Goal: Find contact information: Find contact information

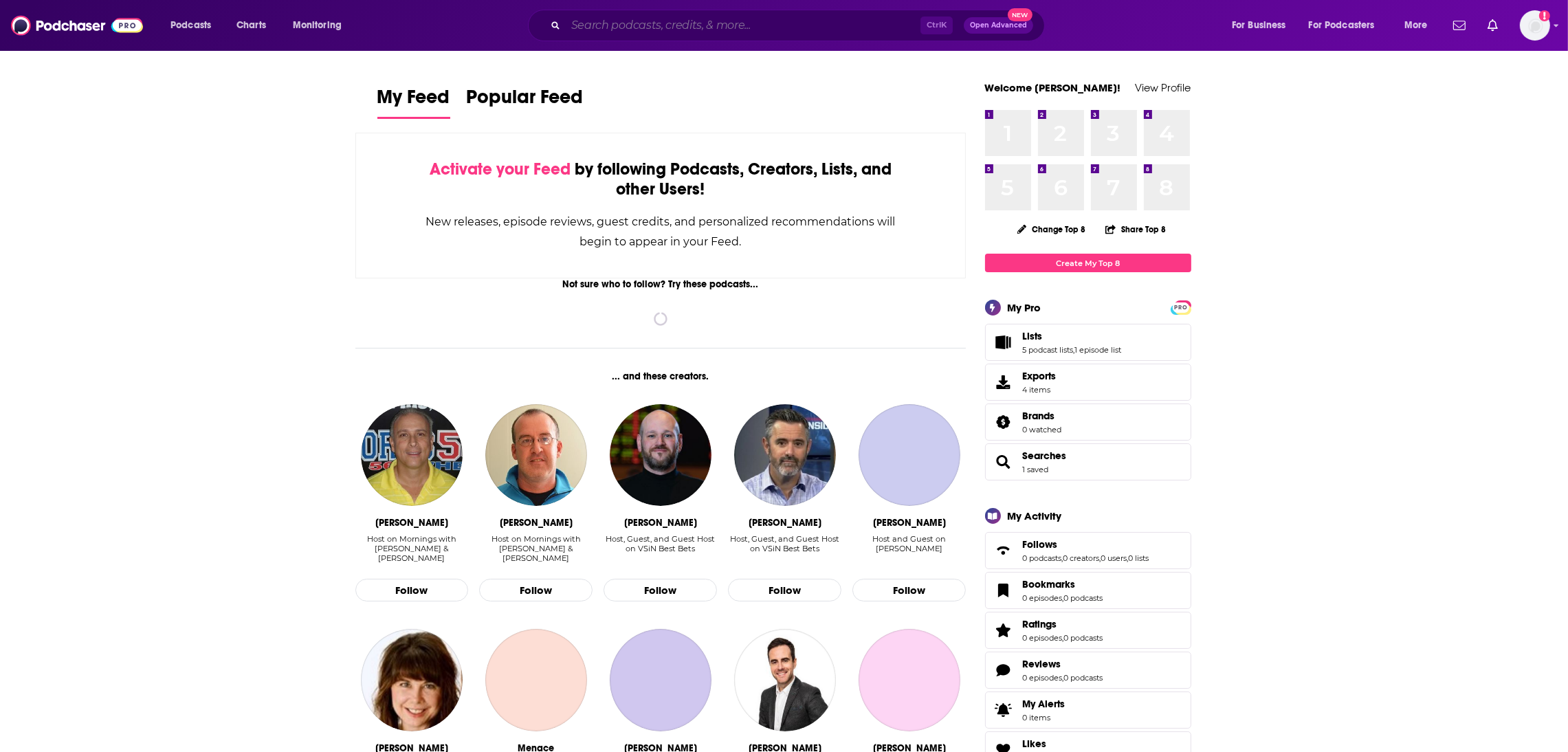
click at [657, 26] on input "Search podcasts, credits, & more..." at bounding box center [743, 25] width 354 height 22
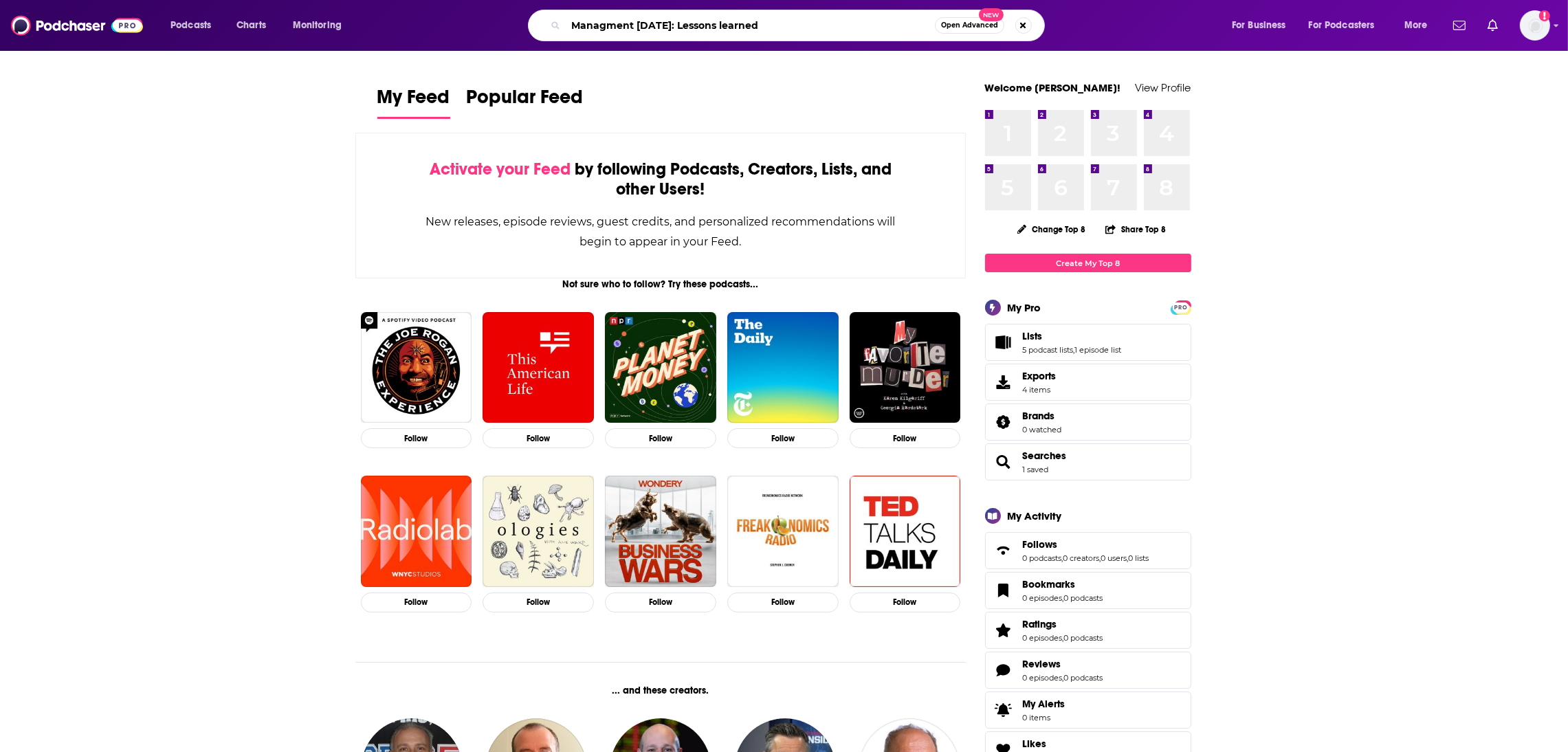
click at [682, 26] on input "Managment [DATE]: Lessons learned" at bounding box center [750, 25] width 369 height 22
drag, startPoint x: 781, startPoint y: 24, endPoint x: 663, endPoint y: 30, distance: 118.2
click at [663, 30] on input "Managment [DATE]: Lessons learned" at bounding box center [750, 25] width 369 height 22
type input "Managment [DATE]"
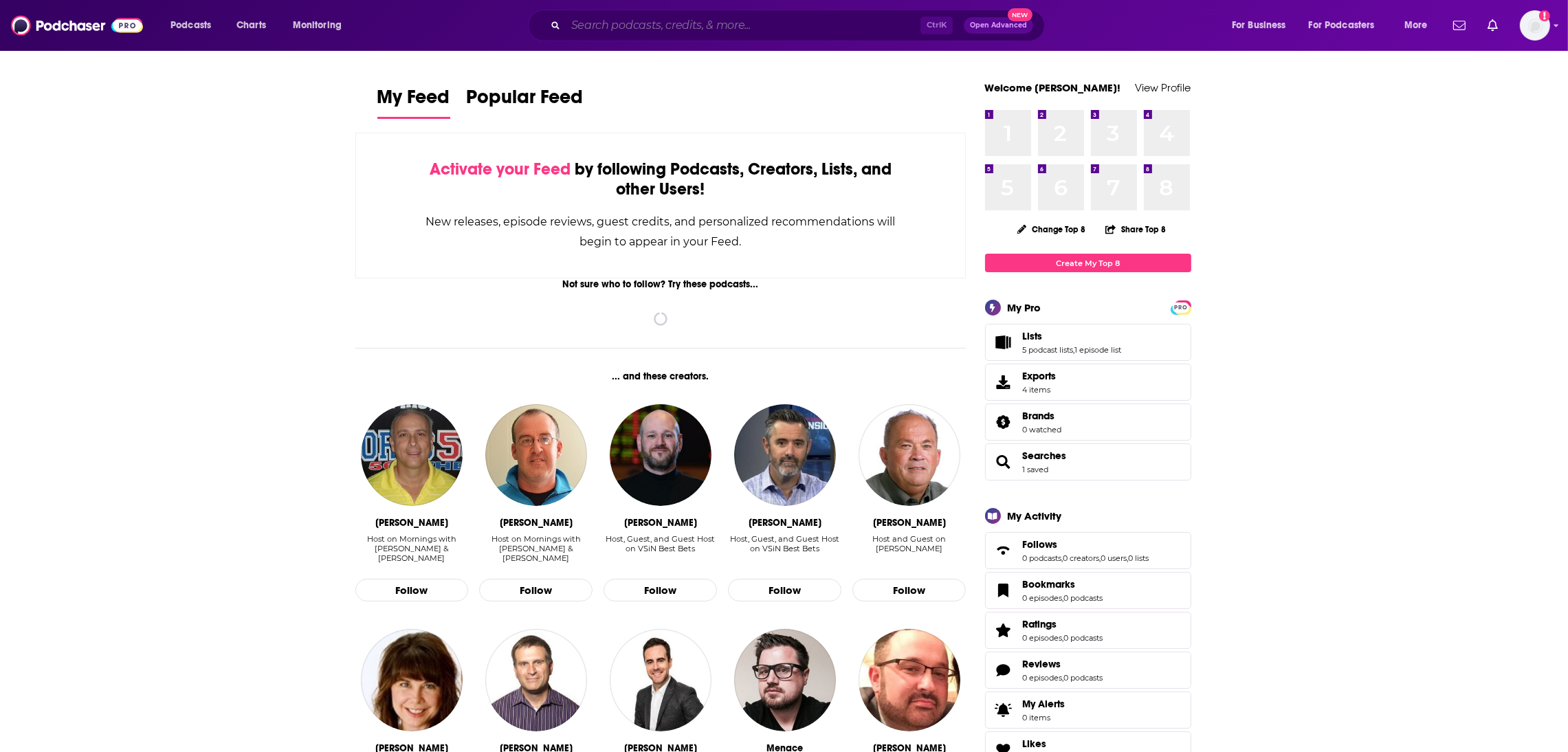
click at [706, 25] on input "Search podcasts, credits, & more..." at bounding box center [743, 25] width 354 height 22
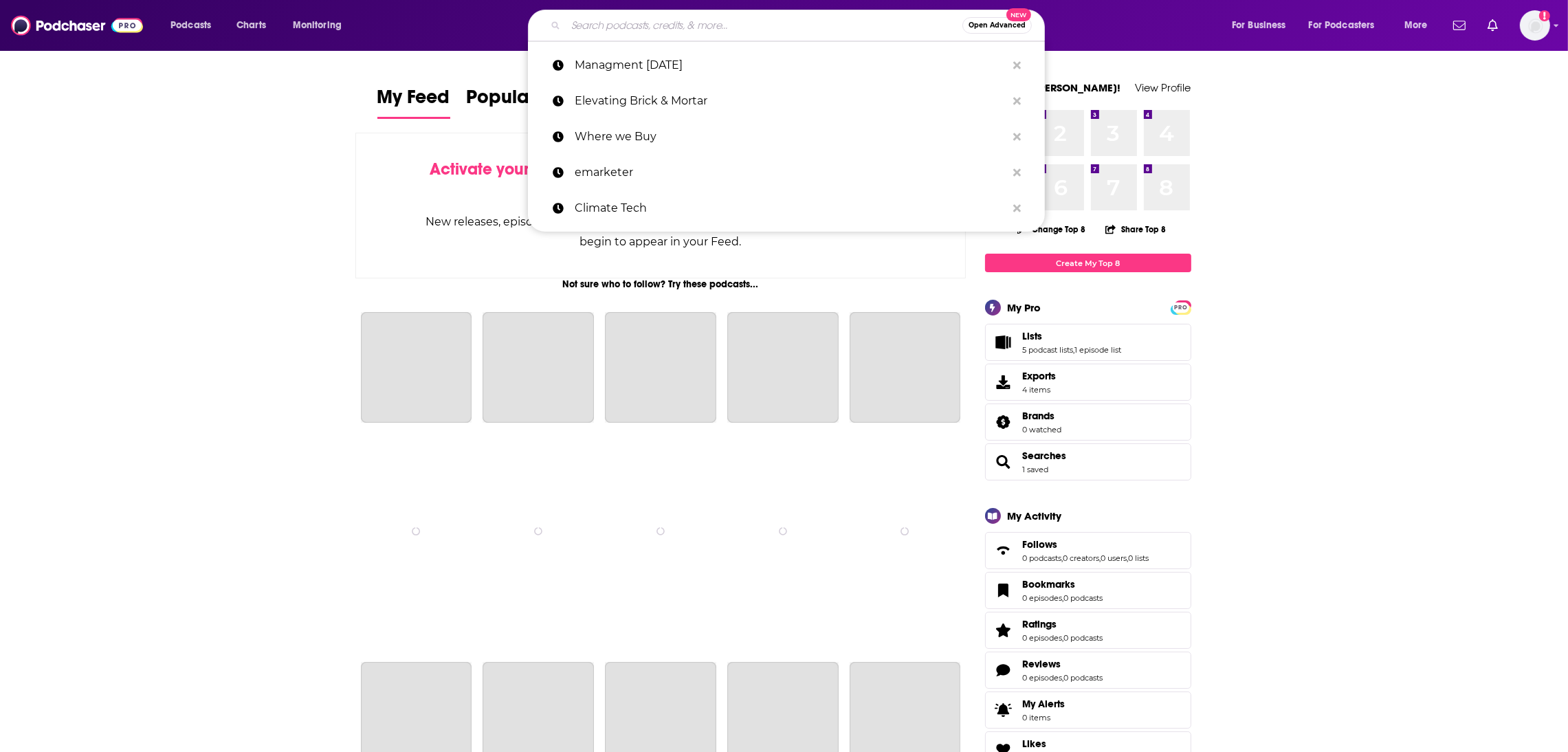
paste input "Management Today's Leadership Lessons"
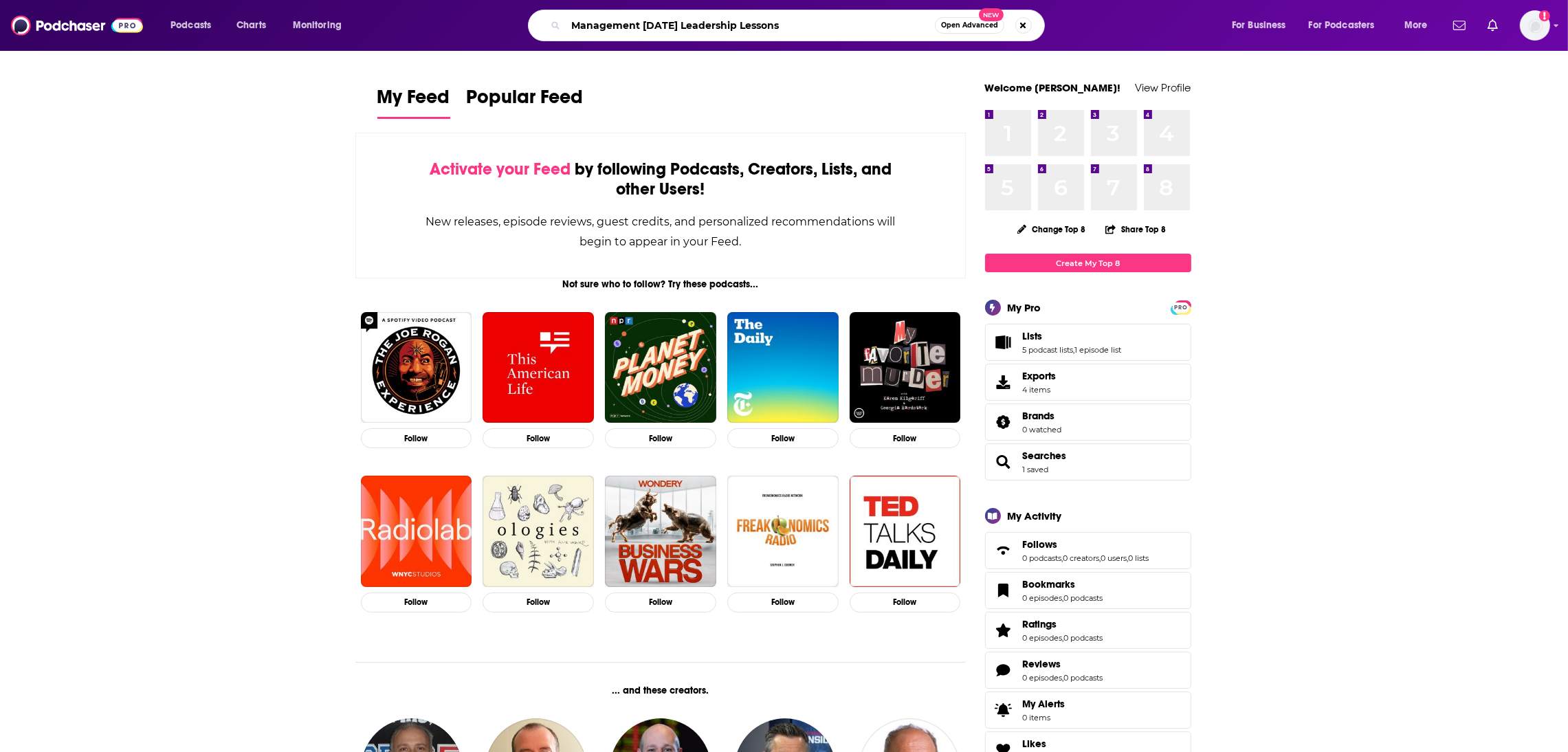
type input "Management Today's Leadership Lessons"
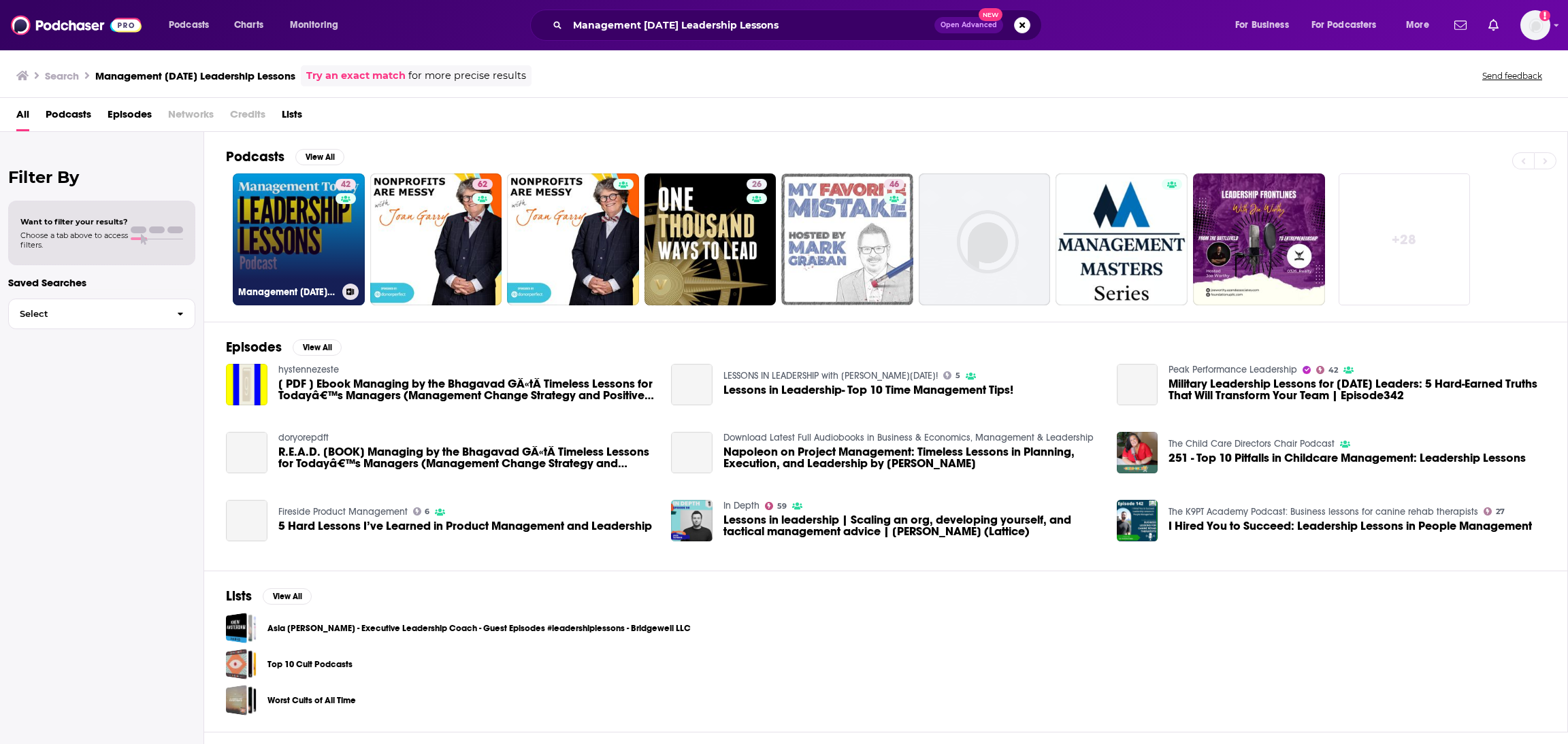
click at [279, 267] on link "42 Management Today's Leadership Lessons" at bounding box center [298, 240] width 132 height 132
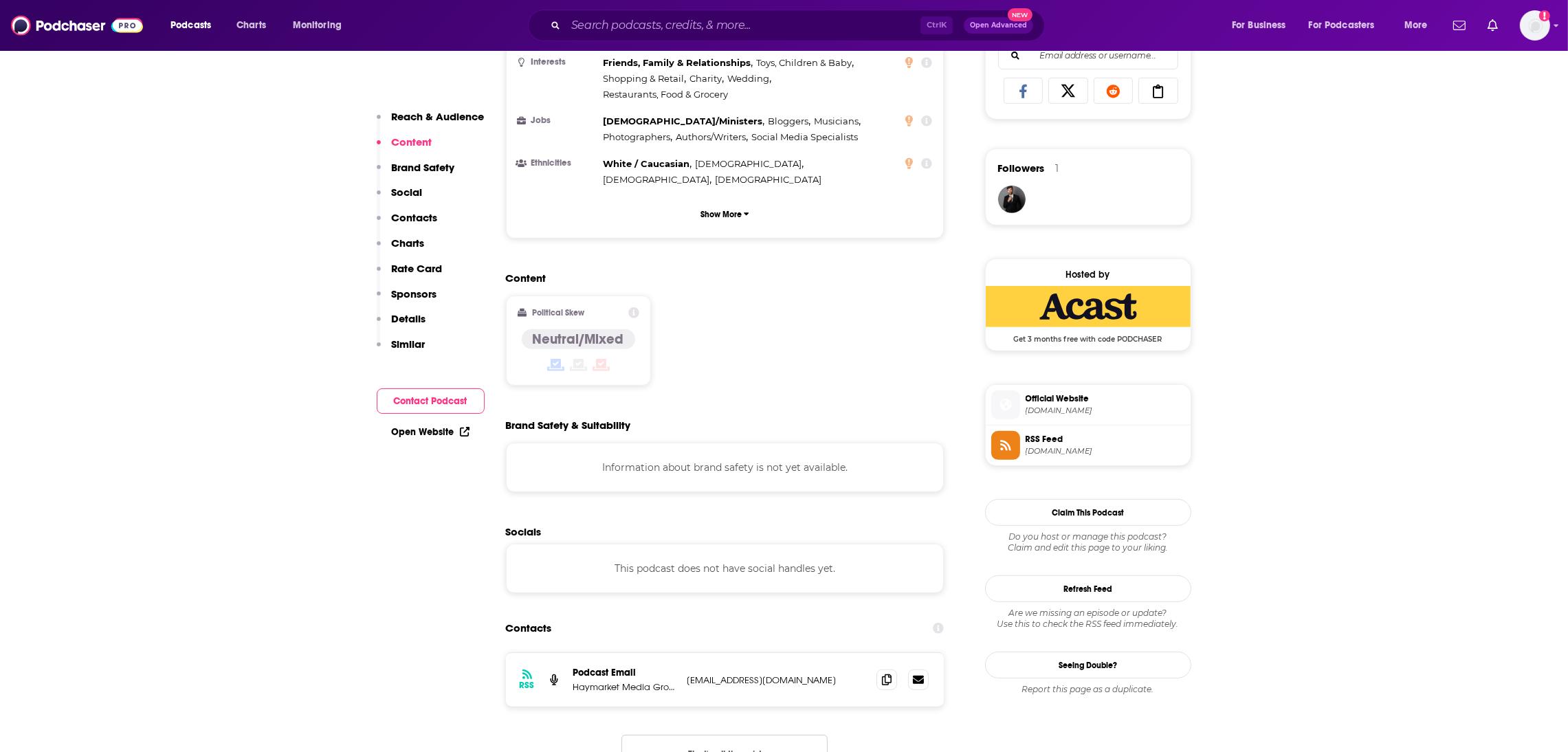
scroll to position [970, 0]
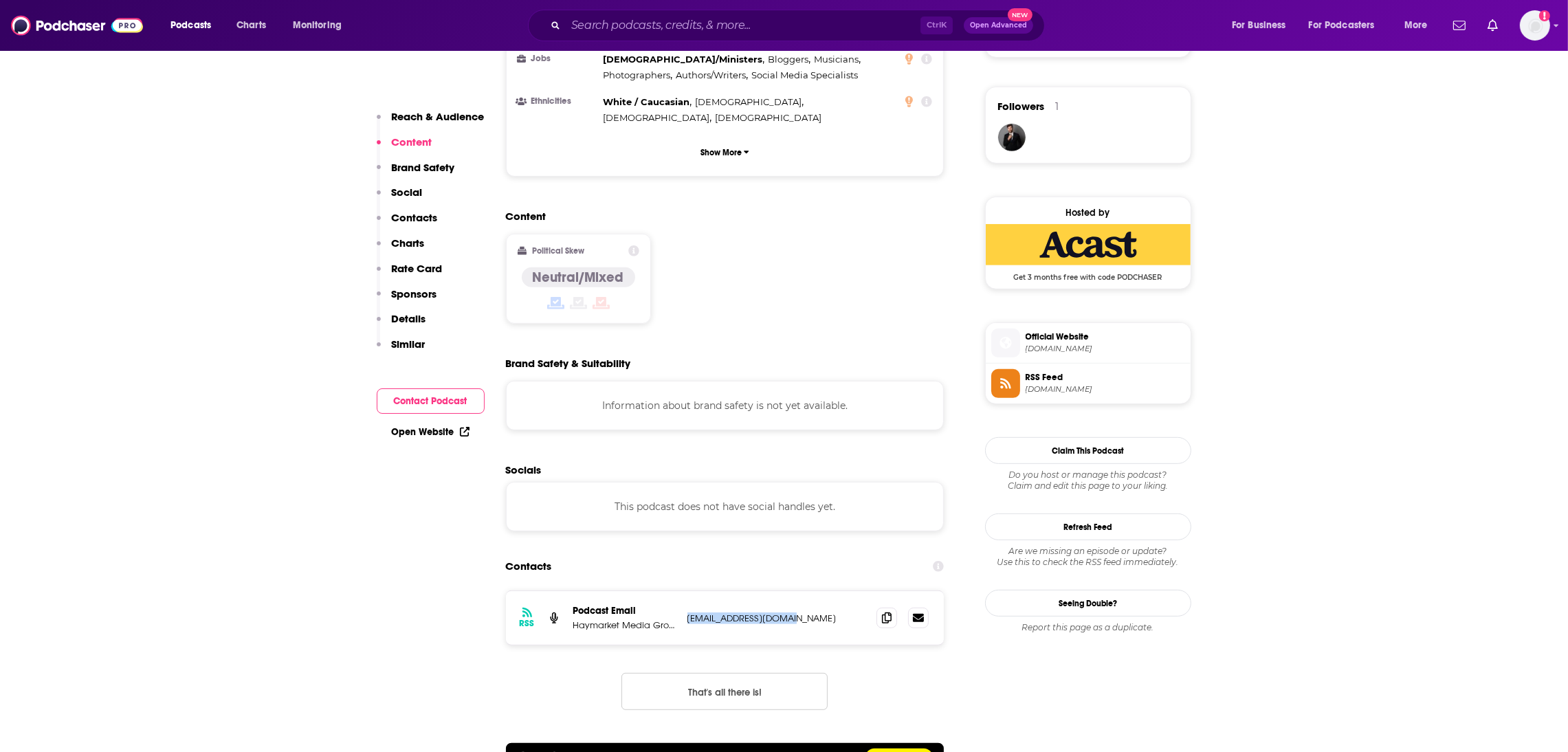
drag, startPoint x: 828, startPoint y: 589, endPoint x: 689, endPoint y: 591, distance: 139.0
click at [689, 613] on p "nav.pal@haymarket.com" at bounding box center [776, 618] width 179 height 12
copy p "nav.pal@haymarket.com"
